Goal: Information Seeking & Learning: Learn about a topic

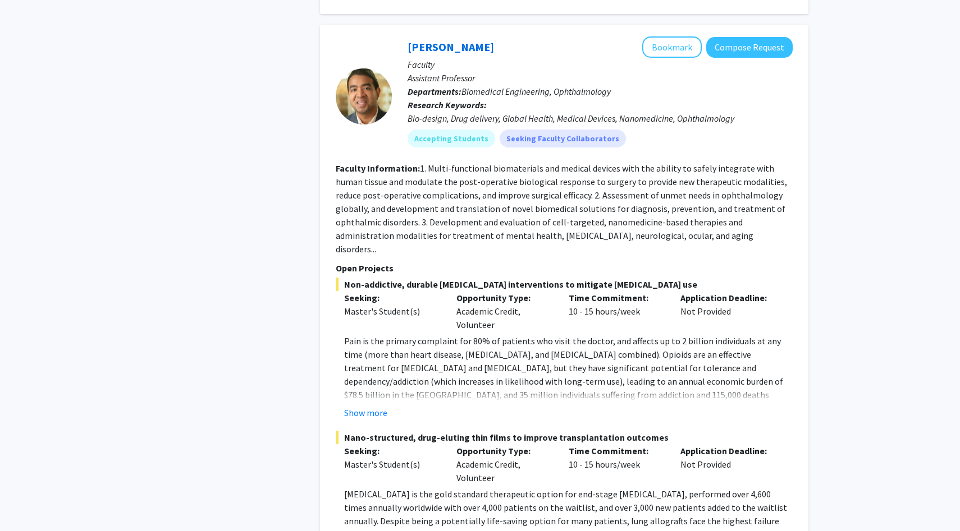
scroll to position [2287, 0]
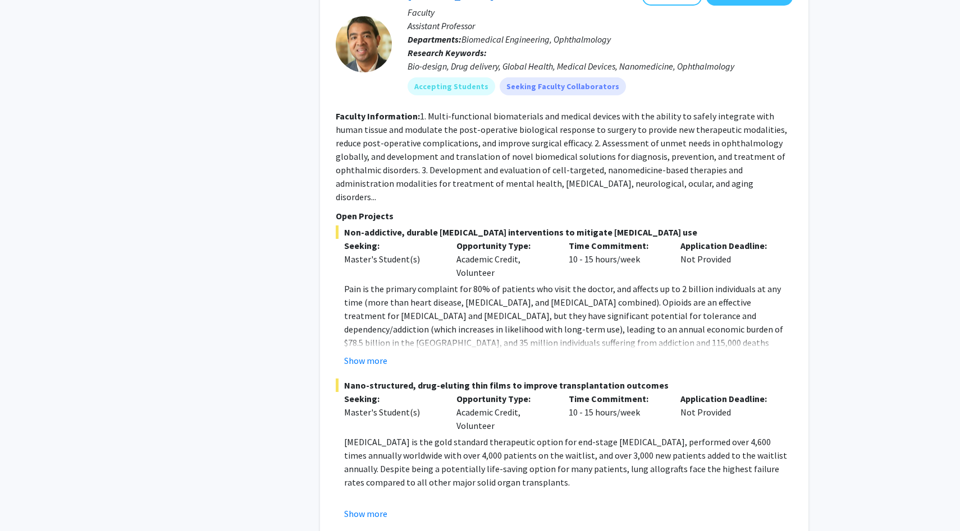
click at [526, 379] on span "Nano-structured, drug-eluting thin films to improve transplantation outcomes" at bounding box center [564, 385] width 457 height 13
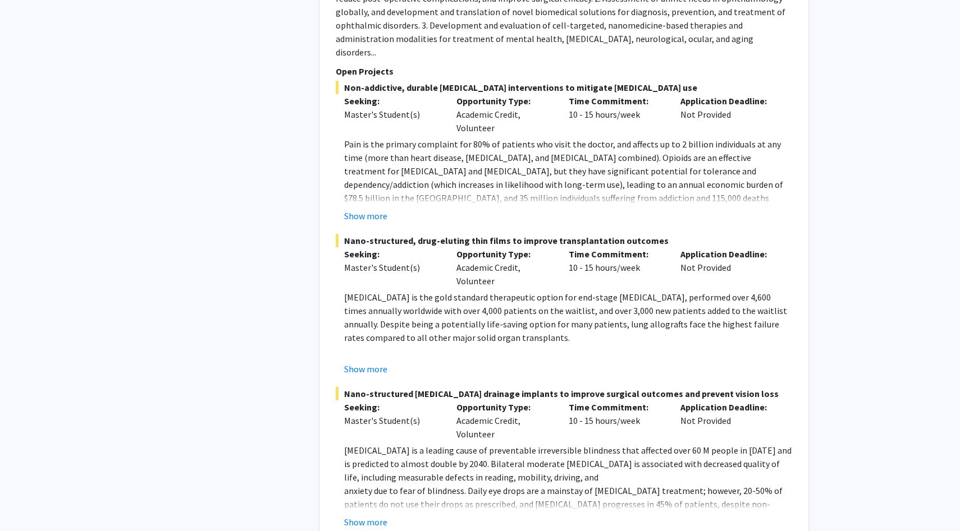
scroll to position [2432, 0]
drag, startPoint x: 345, startPoint y: 198, endPoint x: 575, endPoint y: 296, distance: 250.2
click at [575, 296] on div "Nano-structured, drug-eluting thin films to improve transplantation outcomes Se…" at bounding box center [564, 304] width 457 height 142
copy div "Nano-structured, drug-eluting thin films to improve transplantation outcomes Se…"
click at [607, 300] on p "[MEDICAL_DATA] is the gold standard therapeutic option for end-stage [MEDICAL_D…" at bounding box center [568, 317] width 448 height 54
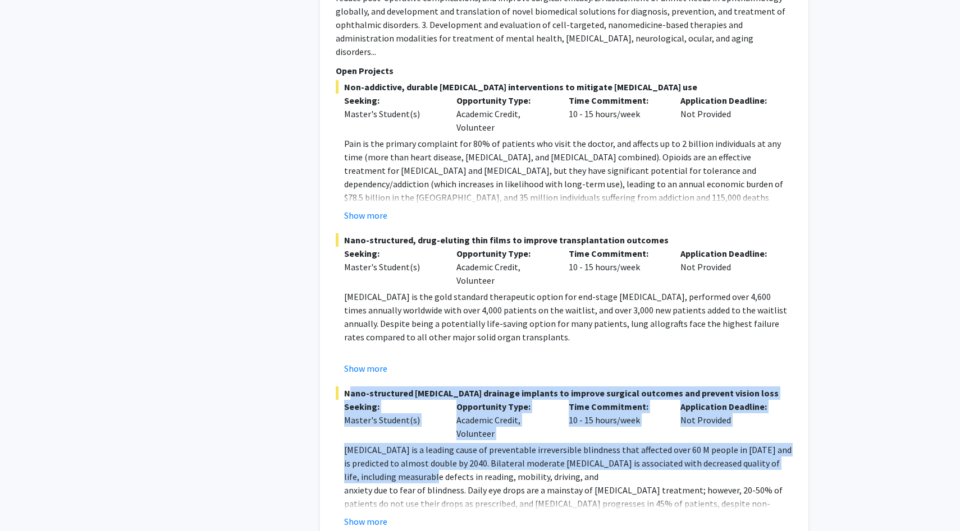
drag, startPoint x: 346, startPoint y: 352, endPoint x: 429, endPoint y: 431, distance: 114.7
click at [429, 431] on div "Nano-structured [MEDICAL_DATA] drainage implants to improve surgical outcomes a…" at bounding box center [564, 458] width 457 height 142
click at [359, 515] on button "Show more" at bounding box center [365, 521] width 43 height 13
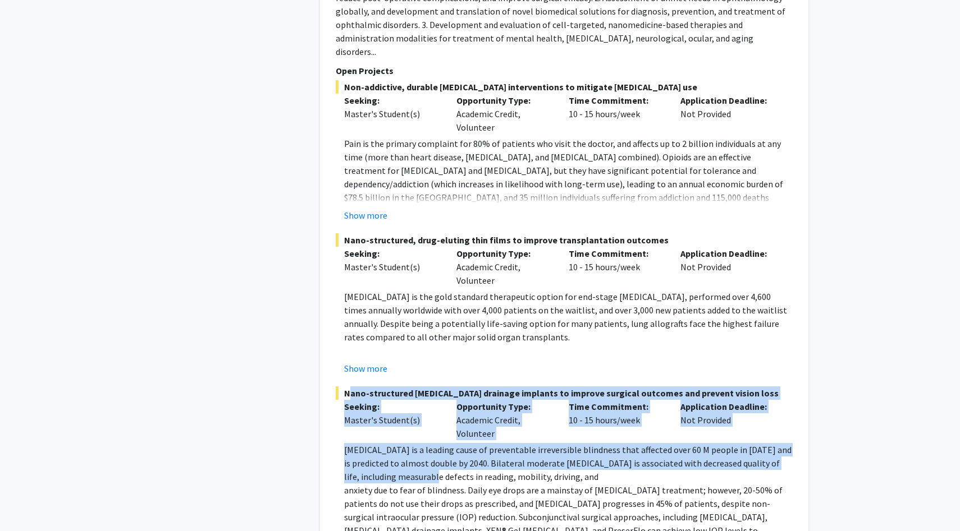
click at [400, 414] on div "Master's Student(s)" at bounding box center [391, 420] width 95 height 13
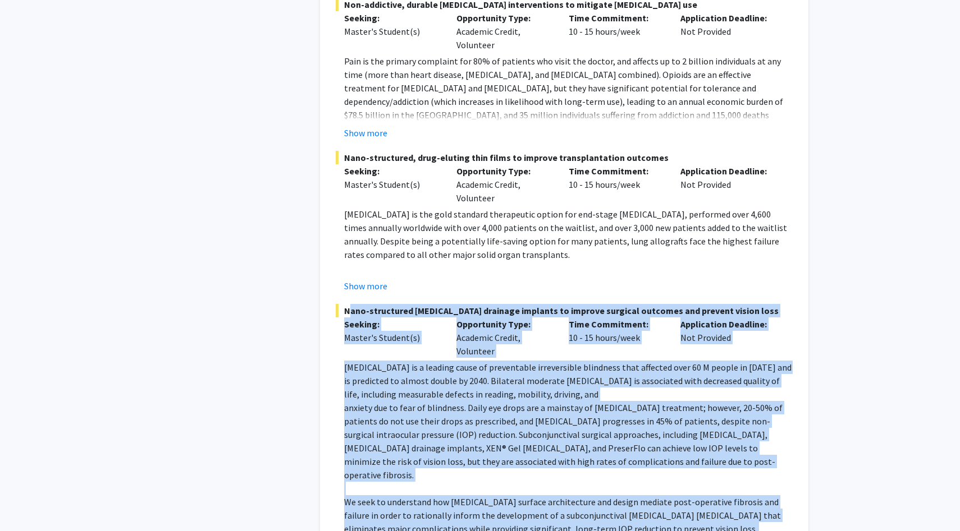
drag, startPoint x: 344, startPoint y: 354, endPoint x: 512, endPoint y: 531, distance: 244.1
click at [512, 531] on div "[PERSON_NAME] Bookmark Compose Request Faculty Assistant Professor Departments:…" at bounding box center [564, 182] width 488 height 874
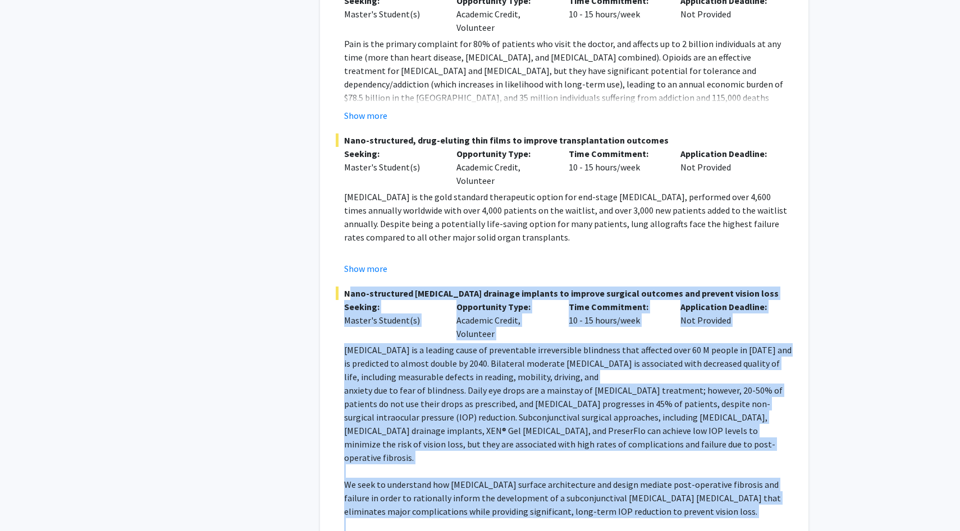
click at [530, 384] on p "anxiety due to fear of blindness. Daily eye drops are a mainstay of [MEDICAL_DA…" at bounding box center [568, 424] width 448 height 81
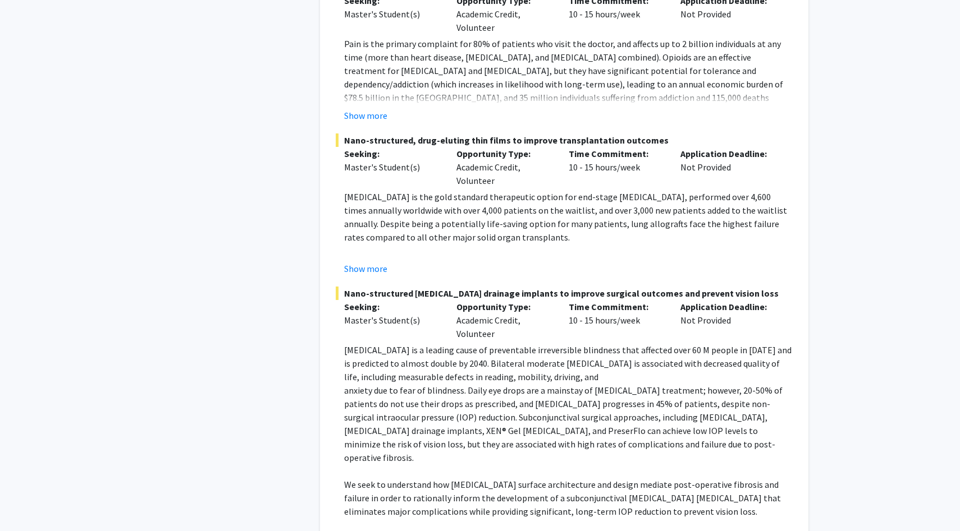
drag, startPoint x: 346, startPoint y: 98, endPoint x: 546, endPoint y: 196, distance: 222.9
click at [546, 196] on div "Nano-structured, drug-eluting thin films to improve transplantation outcomes Se…" at bounding box center [564, 205] width 457 height 142
copy div "Nano-structured, drug-eluting thin films to improve transplantation outcomes Se…"
